Goal: Book appointment/travel/reservation

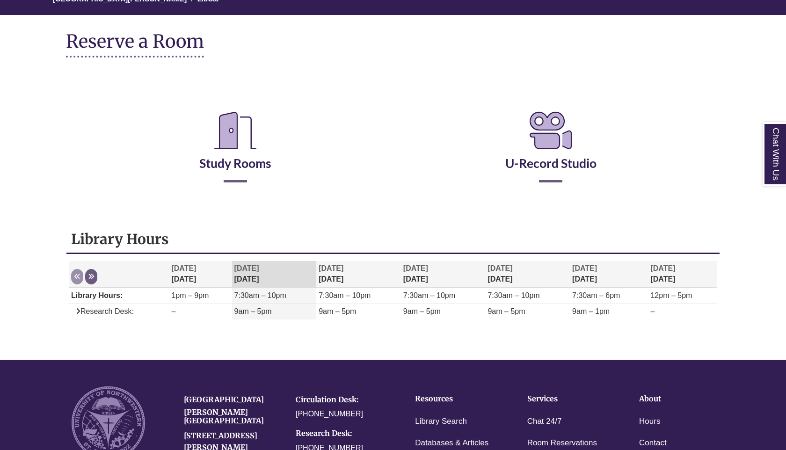
scroll to position [96, 0]
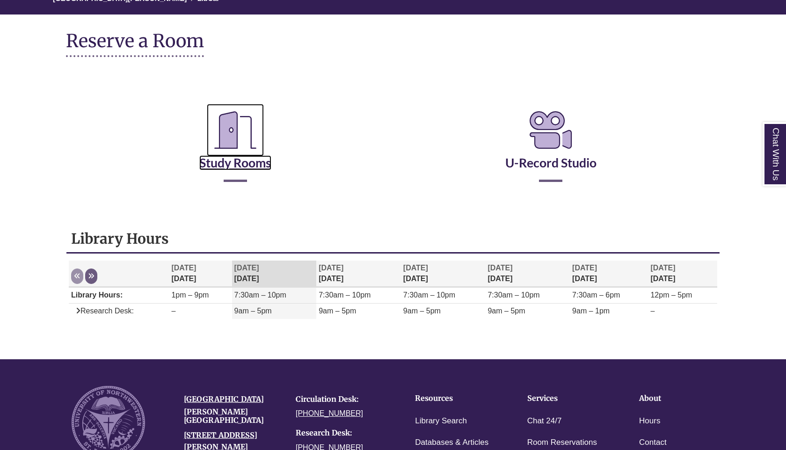
click at [226, 144] on icon "Reserve a Room" at bounding box center [235, 130] width 57 height 52
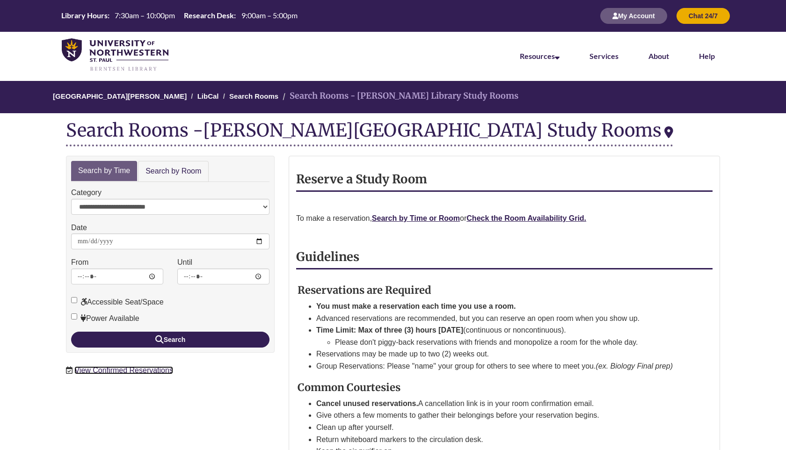
click at [104, 371] on link "View Confirmed Reservations" at bounding box center [123, 370] width 98 height 8
click at [517, 216] on strong "Check the Room Availability Grid." at bounding box center [526, 218] width 120 height 8
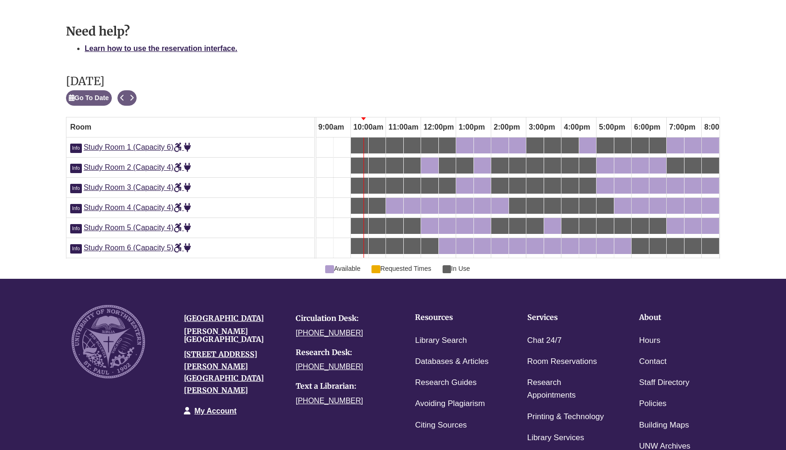
scroll to position [467, 0]
